Goal: Task Accomplishment & Management: Use online tool/utility

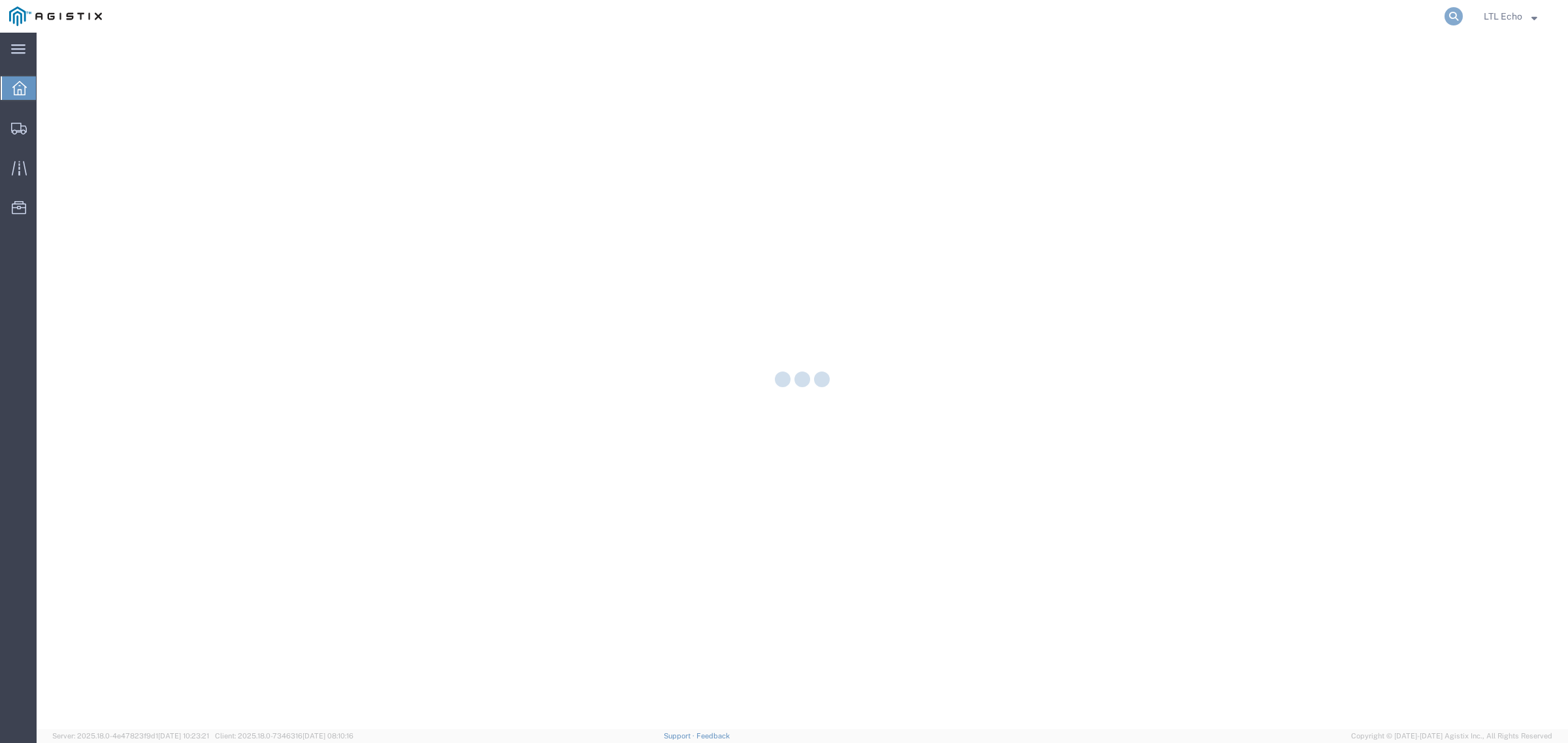
click at [1452, 14] on icon at bounding box center [1453, 16] width 18 height 18
click at [1398, 11] on input "search" at bounding box center [1246, 16] width 398 height 31
paste input "56598645"
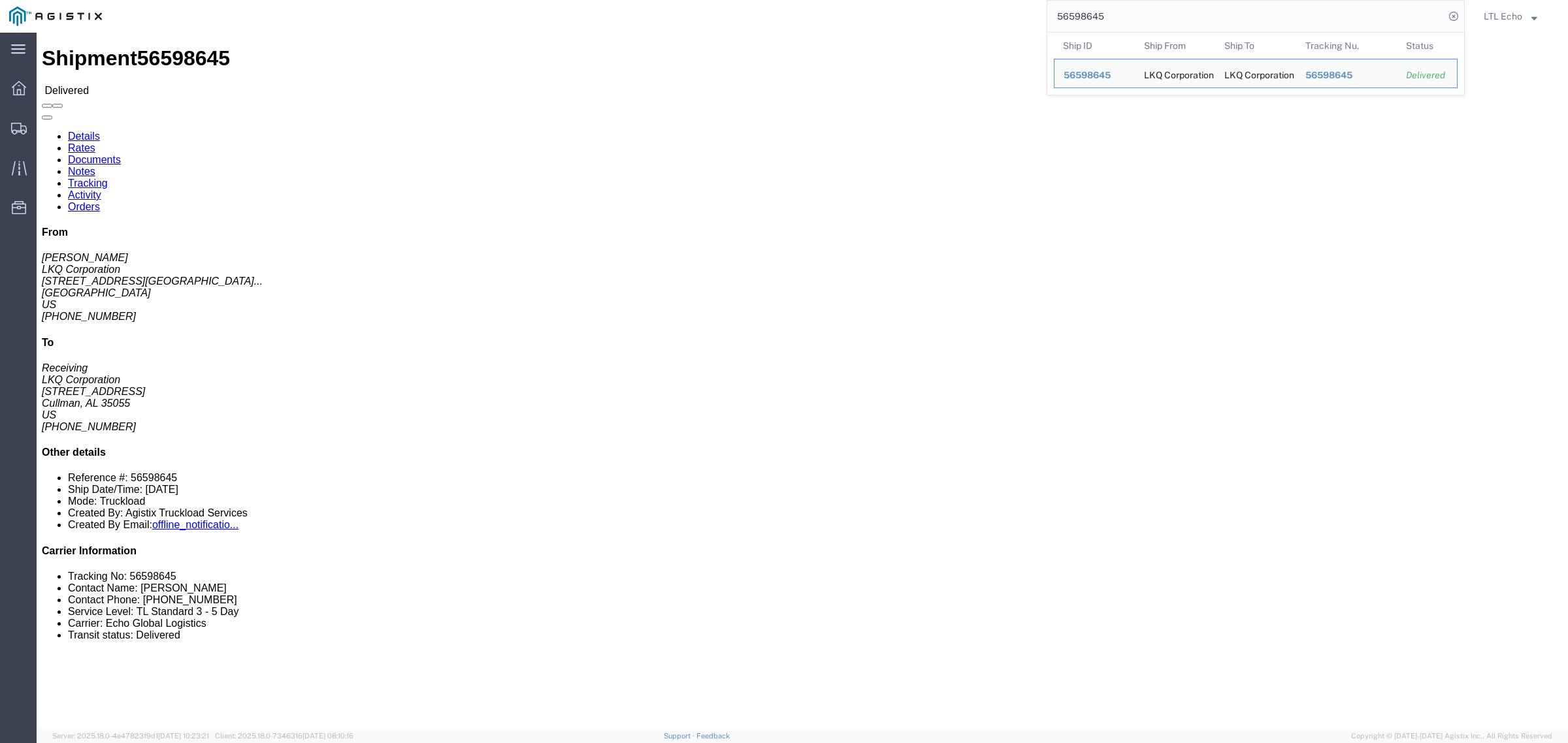
click div "Leg 1 - Truckload Vehicle 1: Standard Dry Van (53 Feet) Number of trucks: 1"
drag, startPoint x: 1113, startPoint y: 15, endPoint x: 804, endPoint y: -12, distance: 310.2
click at [804, 0] on html "main_menu Created with Sketch. Collapse Menu Dashboard Shipments Traffic Resour…" at bounding box center [784, 371] width 1568 height 743
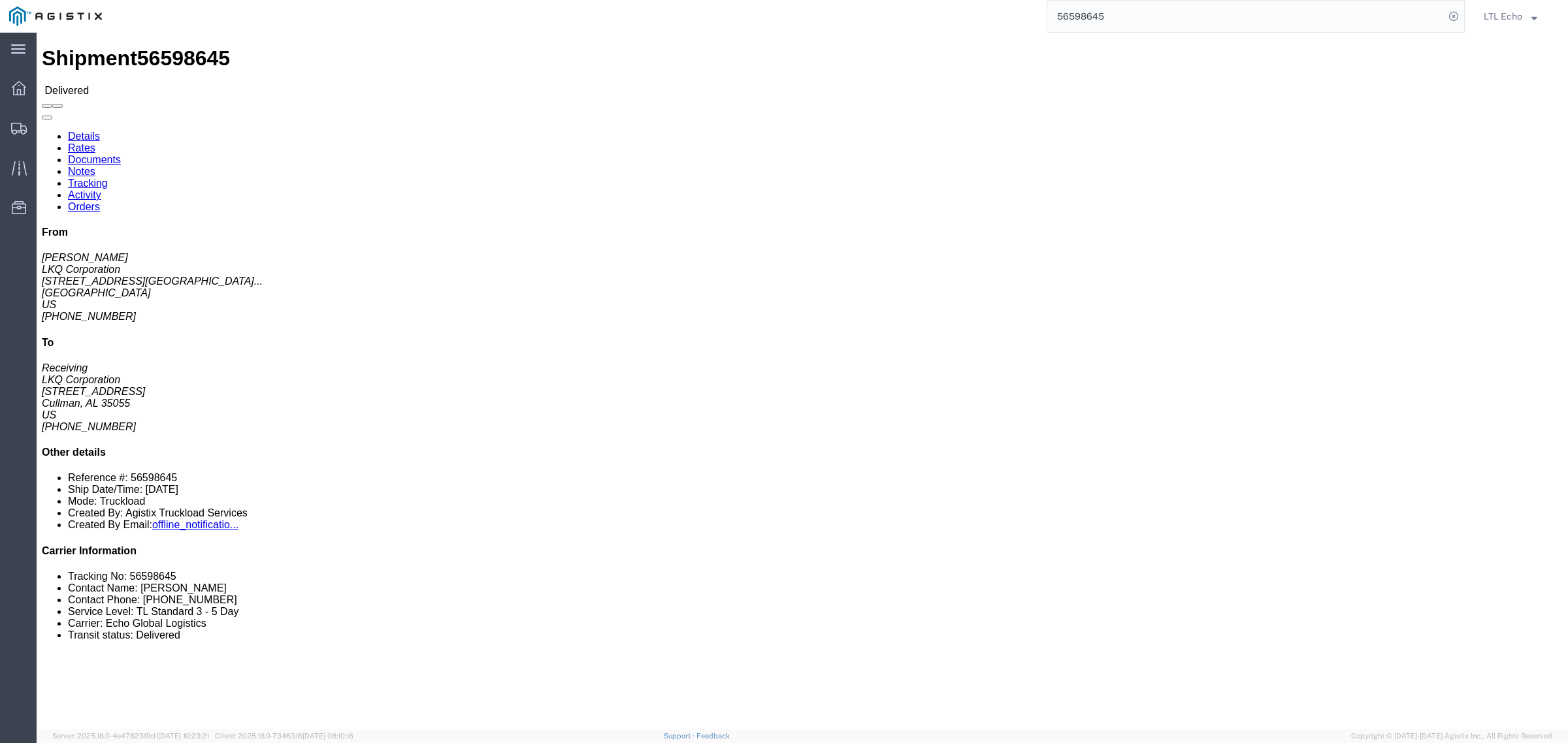
paste input "64042872"
drag, startPoint x: 1148, startPoint y: 25, endPoint x: 860, endPoint y: 22, distance: 288.0
click at [887, 26] on div "64042872 Sorry, no exact match found Try to find items starting with 64042872 T…" at bounding box center [788, 16] width 1354 height 33
paste input "56598645"
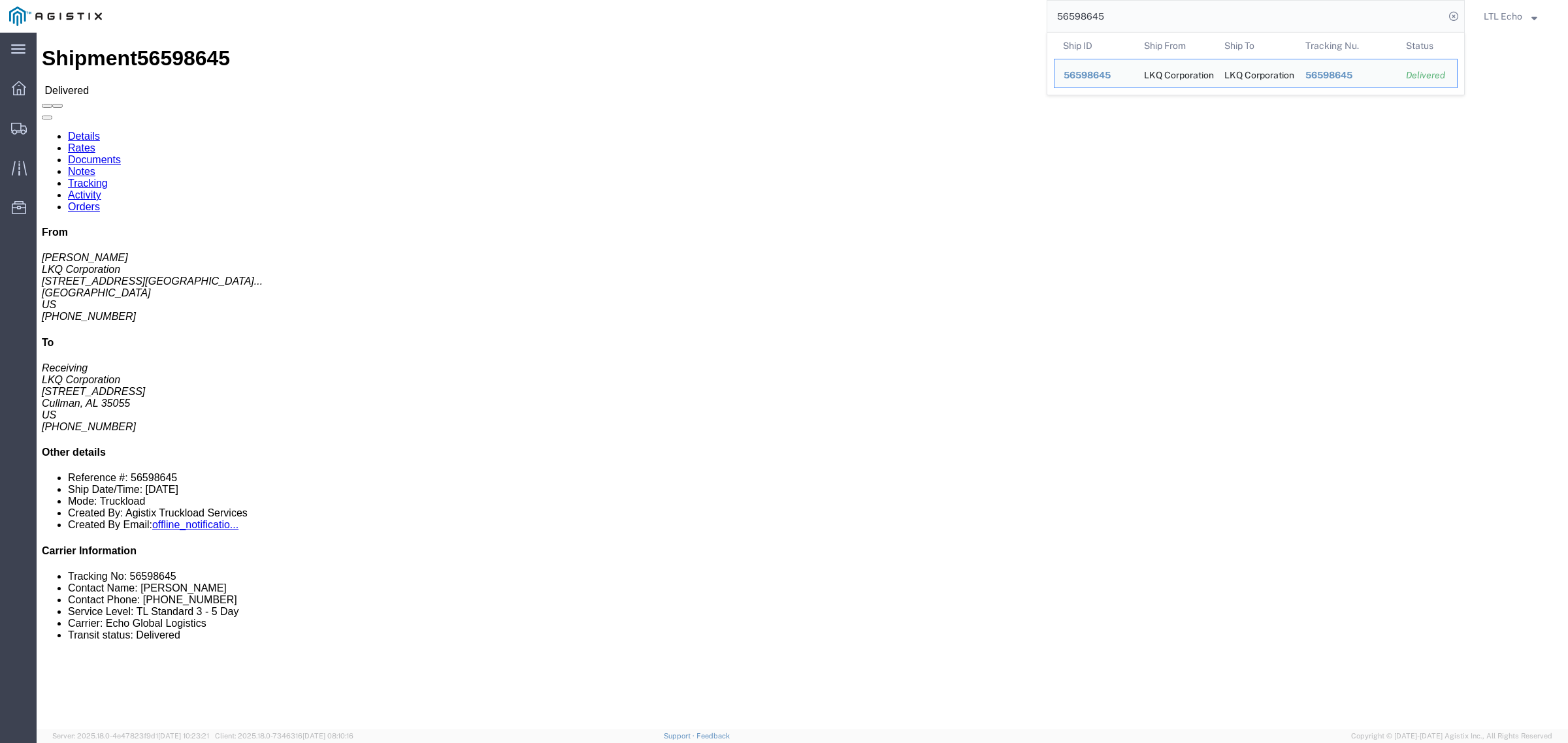
drag, startPoint x: 1150, startPoint y: 10, endPoint x: 569, endPoint y: 6, distance: 581.0
click at [741, 1] on div "56598645 Ship ID Ship From Ship To Tracking Nu. Status Ship ID 56598645 Ship Fr…" at bounding box center [788, 16] width 1354 height 33
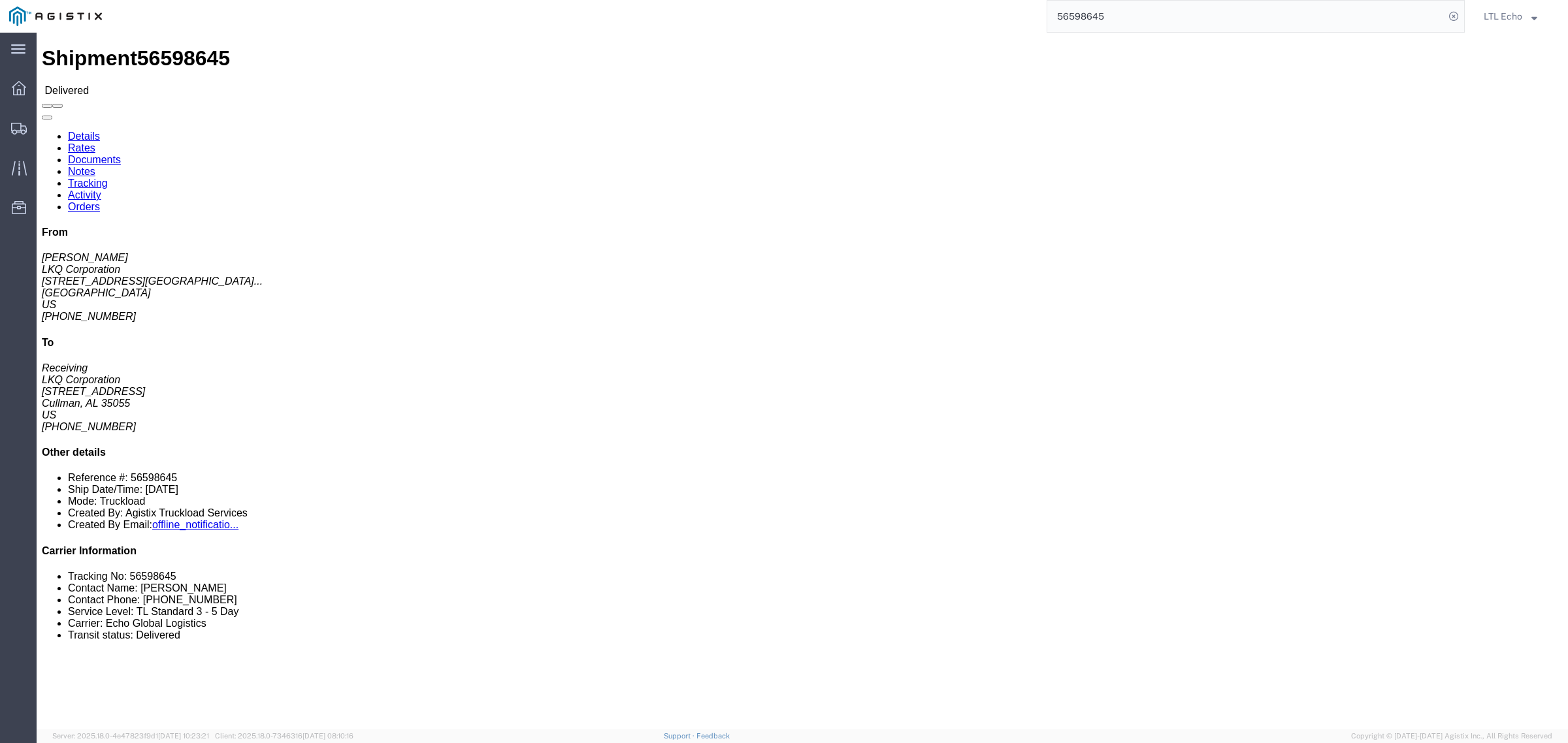
paste input "35639"
type input "56535639"
click link "Tracking"
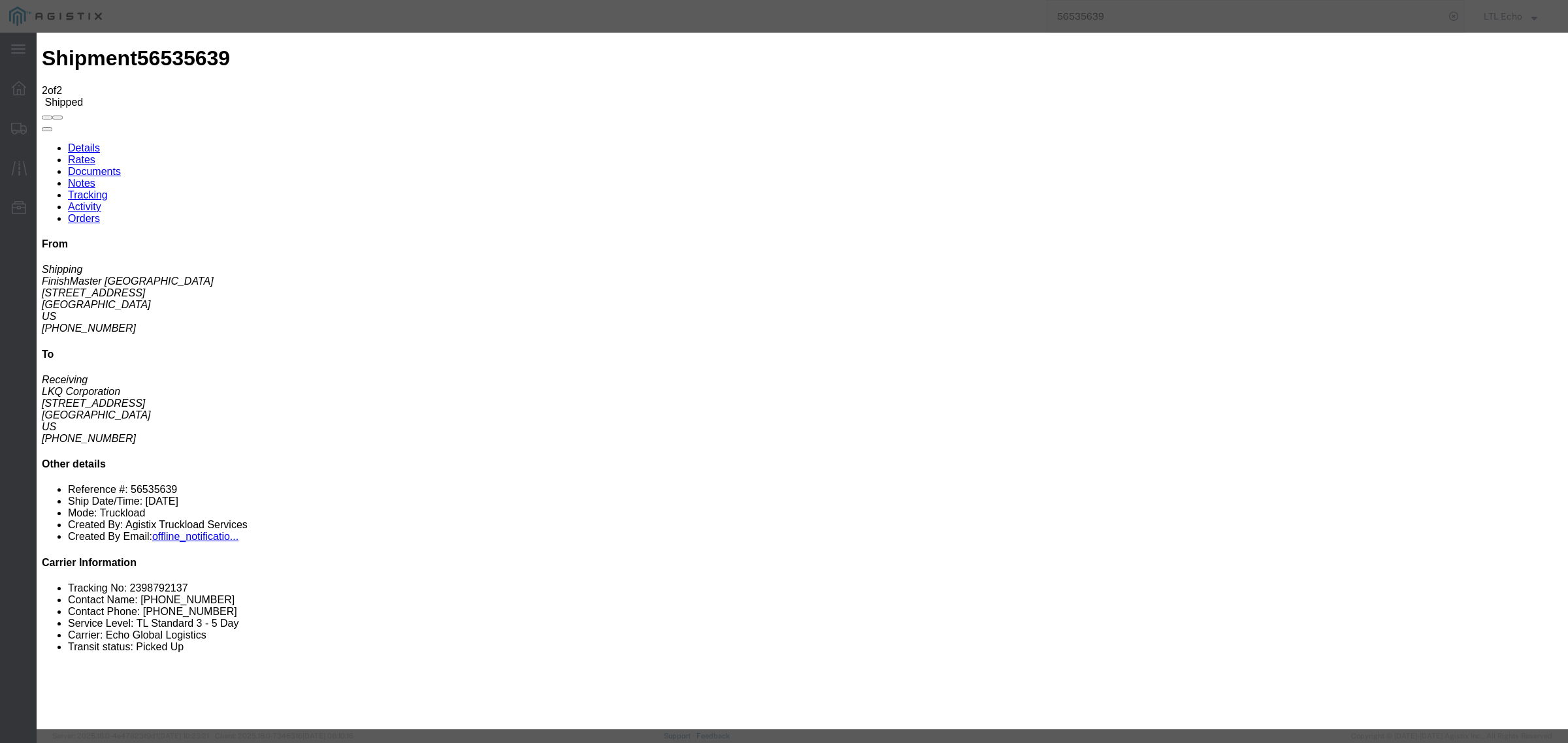
type input "[DATE]"
type input "2:00 PM"
type input "[DATE]"
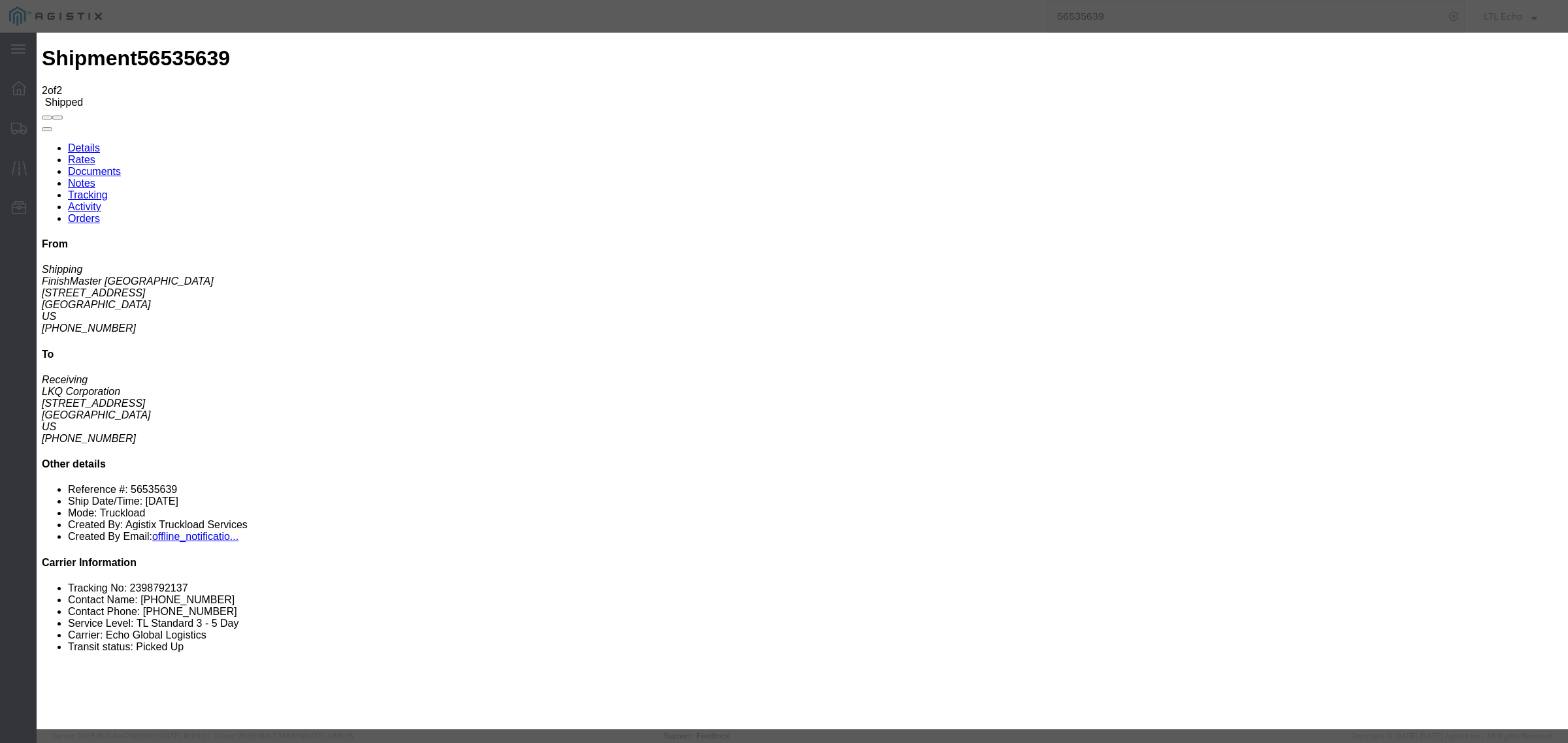
select select "DELIVRED"
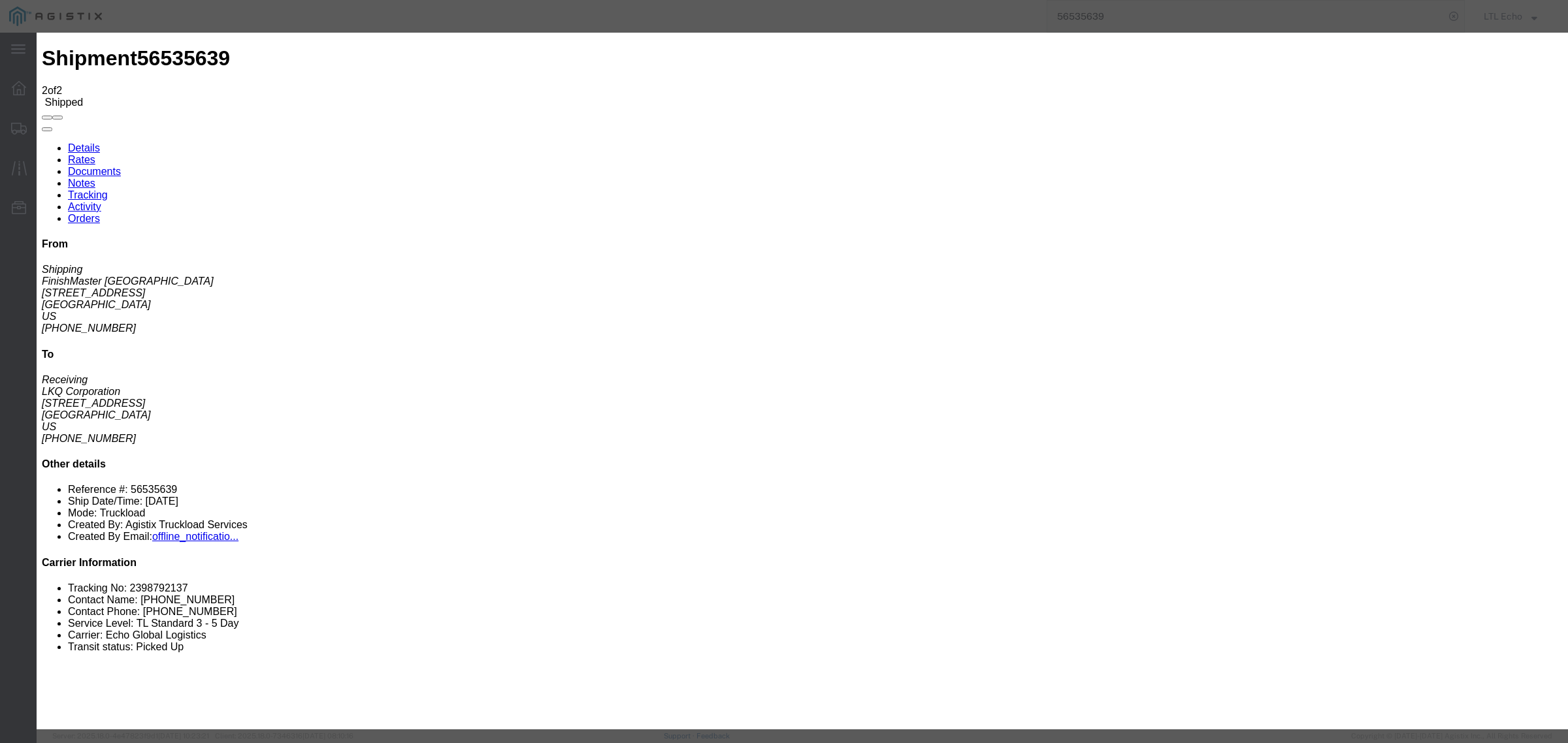
type input "[DATE]"
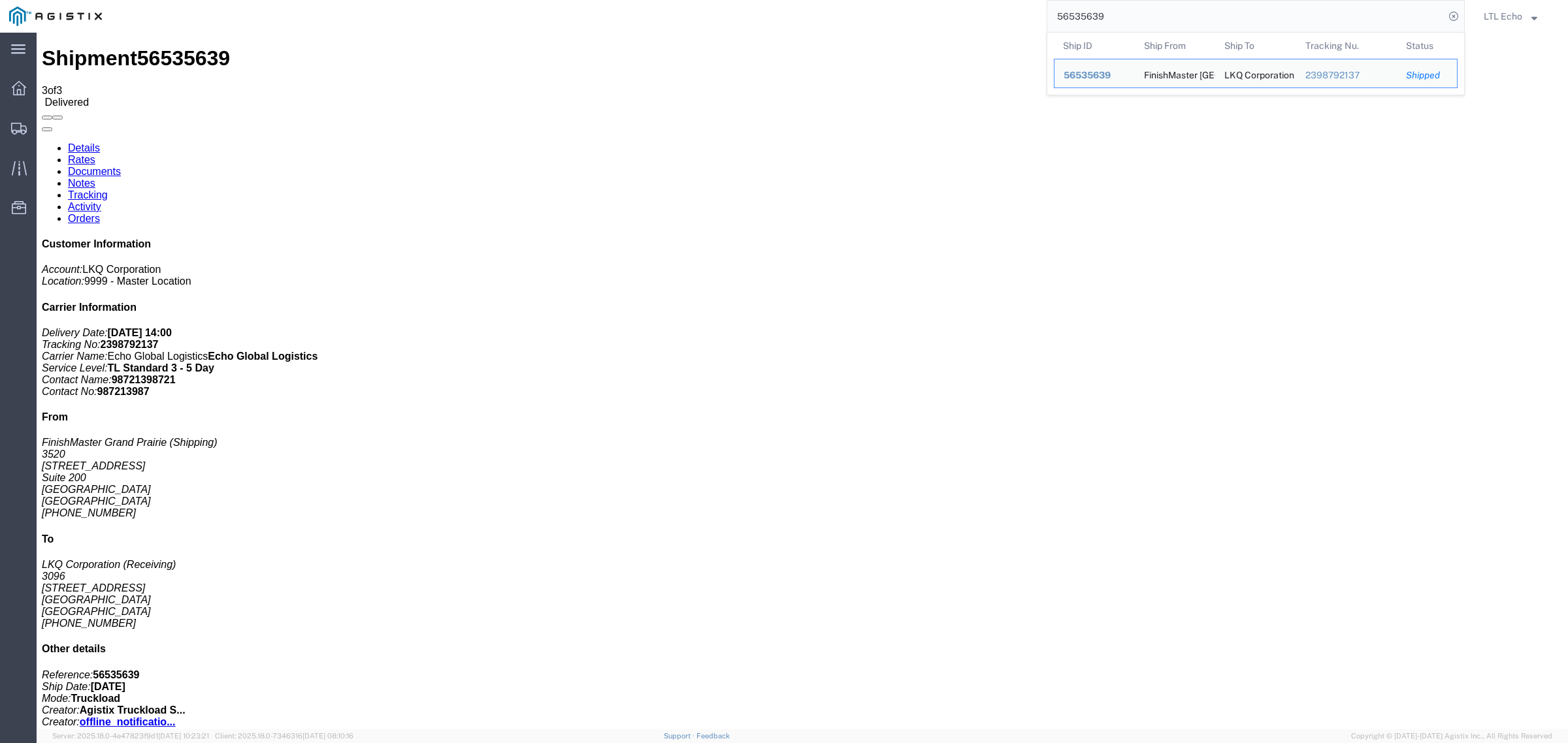
drag, startPoint x: 1156, startPoint y: 11, endPoint x: 939, endPoint y: 15, distance: 217.0
click at [940, 18] on div "56535639 Ship ID Ship From Ship To Tracking Nu. Status Ship ID 56535639 Ship Fr…" at bounding box center [788, 16] width 1354 height 33
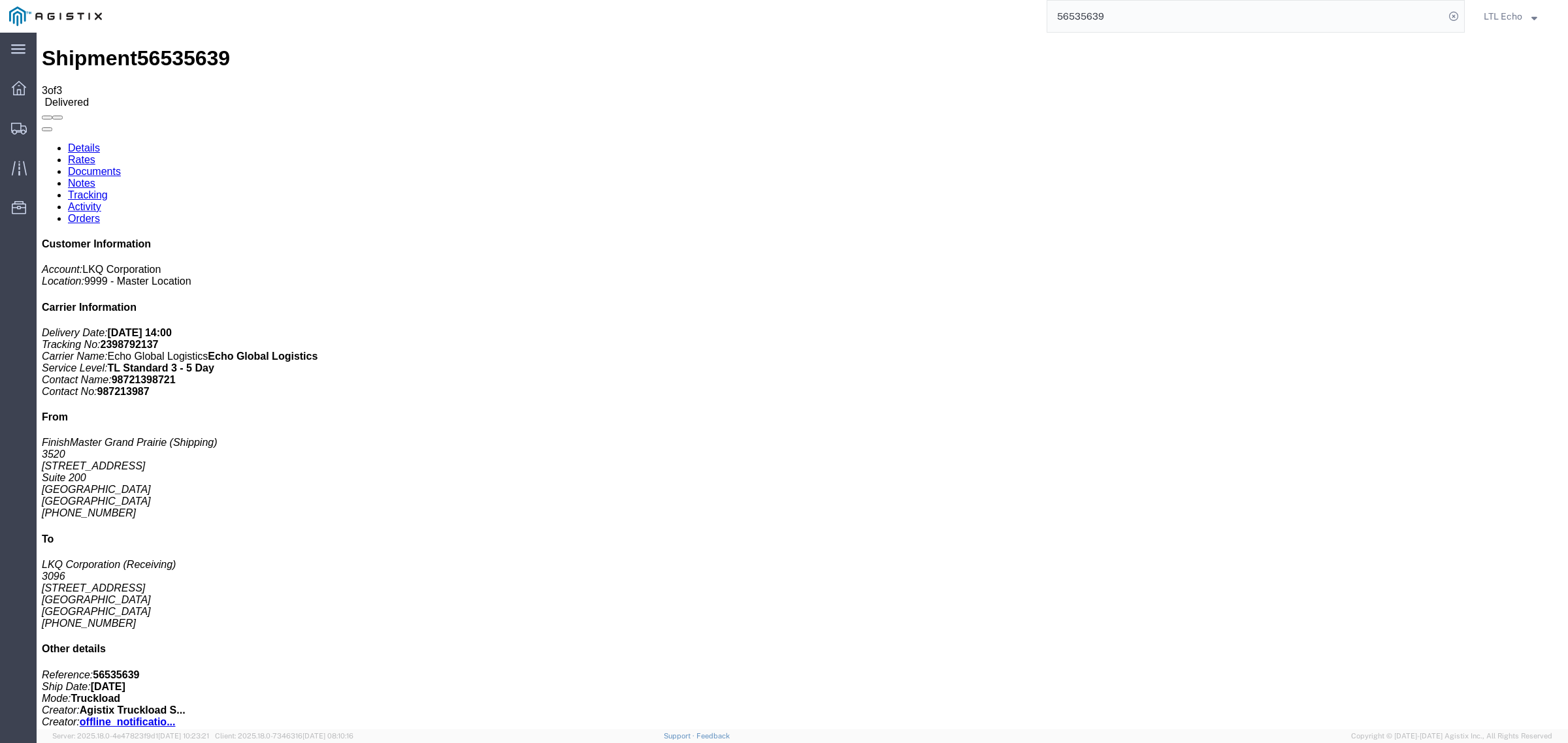
paste input "98645"
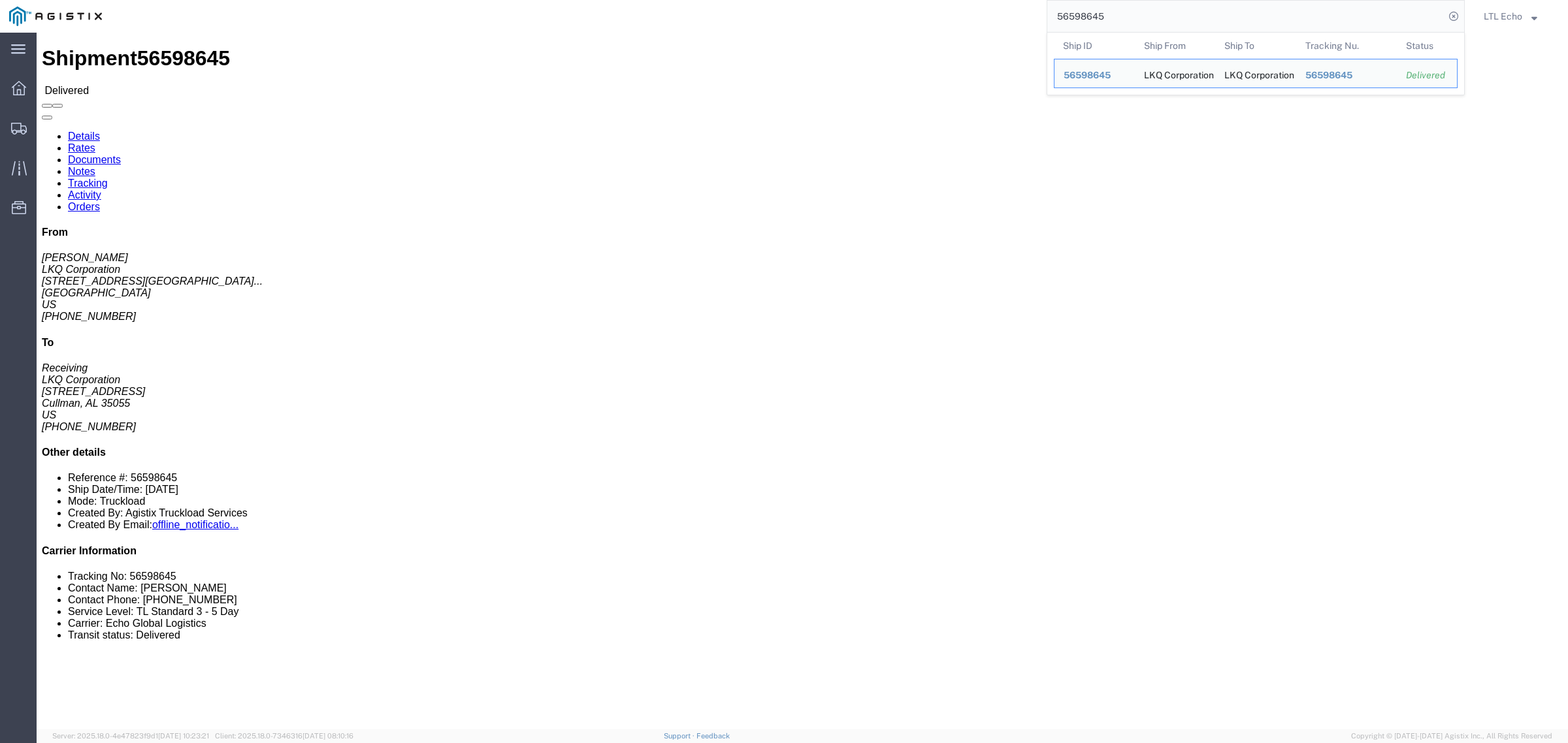
drag, startPoint x: 1142, startPoint y: 11, endPoint x: 785, endPoint y: 14, distance: 357.0
click at [793, 13] on div "56598645 Ship ID Ship From Ship To Tracking Nu. Status Ship ID 56598645 Ship Fr…" at bounding box center [788, 16] width 1354 height 33
paste input "675513"
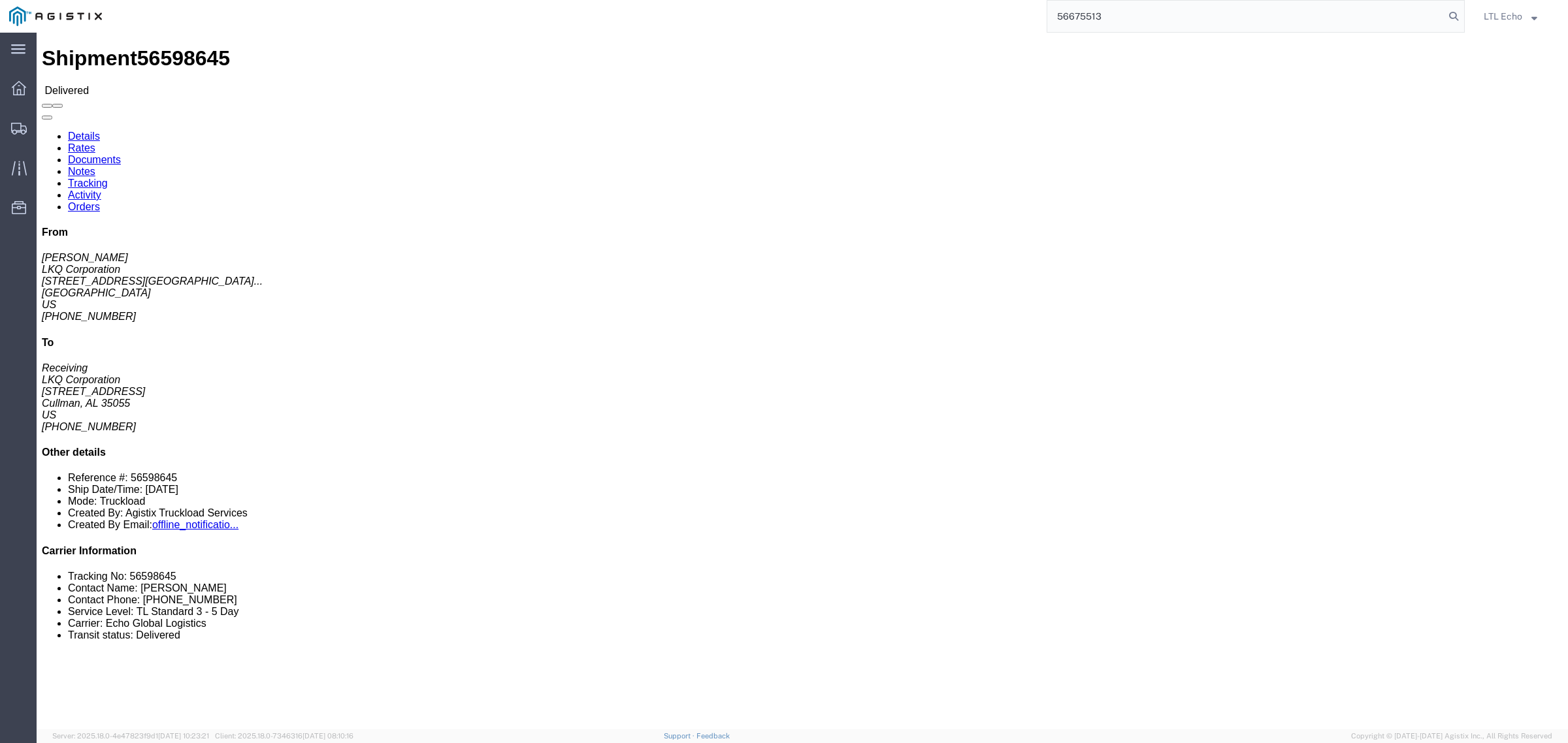
type input "56675513"
click li "Tracking No: 64124761"
copy li "64124761"
